Goal: Task Accomplishment & Management: Use online tool/utility

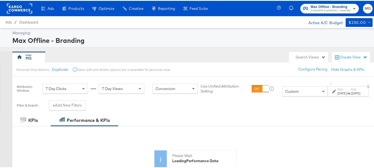
click at [353, 8] on icon "button" at bounding box center [354, 7] width 2 height 1
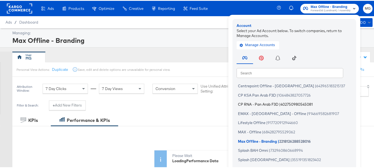
click at [265, 102] on span "CP RNA - Pan Arab F3D" at bounding box center [258, 103] width 40 height 4
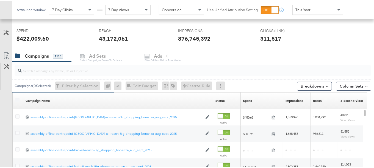
scroll to position [160, 0]
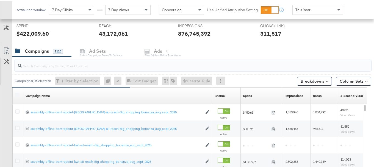
click at [53, 66] on input "search" at bounding box center [181, 62] width 318 height 11
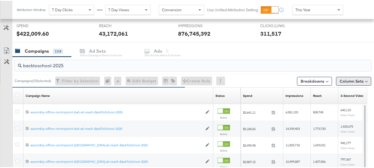
type input "backtoschool-2025"
click at [361, 76] on button "Column Sets" at bounding box center [353, 80] width 35 height 9
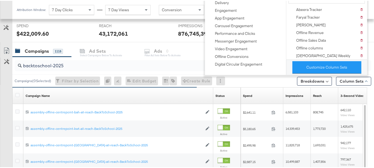
click at [314, 9] on div "Abeera Tracker" at bounding box center [309, 8] width 26 height 5
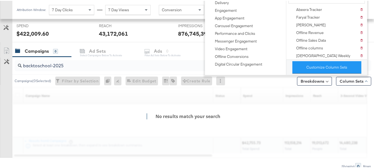
click at [372, 89] on div "KPIs Performance & KPIs Customize KPIs ✔ Clicks (Link) ✔ Reach ✔ Impressions ✔ …" at bounding box center [189, 70] width 378 height 245
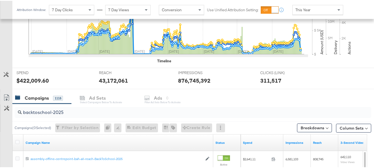
scroll to position [207, 0]
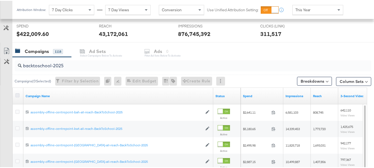
click at [16, 93] on icon at bounding box center [17, 95] width 4 height 4
click at [0, 0] on input "checkbox" at bounding box center [0, 0] width 0 height 0
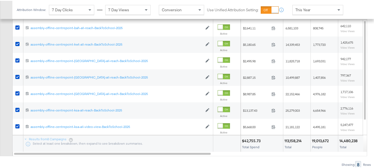
scroll to position [153, 0]
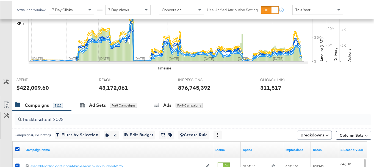
click at [2, 101] on link "Export as CSV" at bounding box center [6, 105] width 12 height 12
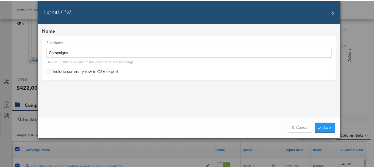
click at [72, 72] on span "Include summary row in CSV export" at bounding box center [86, 70] width 66 height 5
click at [0, 0] on input "Include summary row in CSV export" at bounding box center [0, 0] width 0 height 0
click at [325, 127] on link "Save" at bounding box center [325, 127] width 20 height 10
